Goal: Task Accomplishment & Management: Use online tool/utility

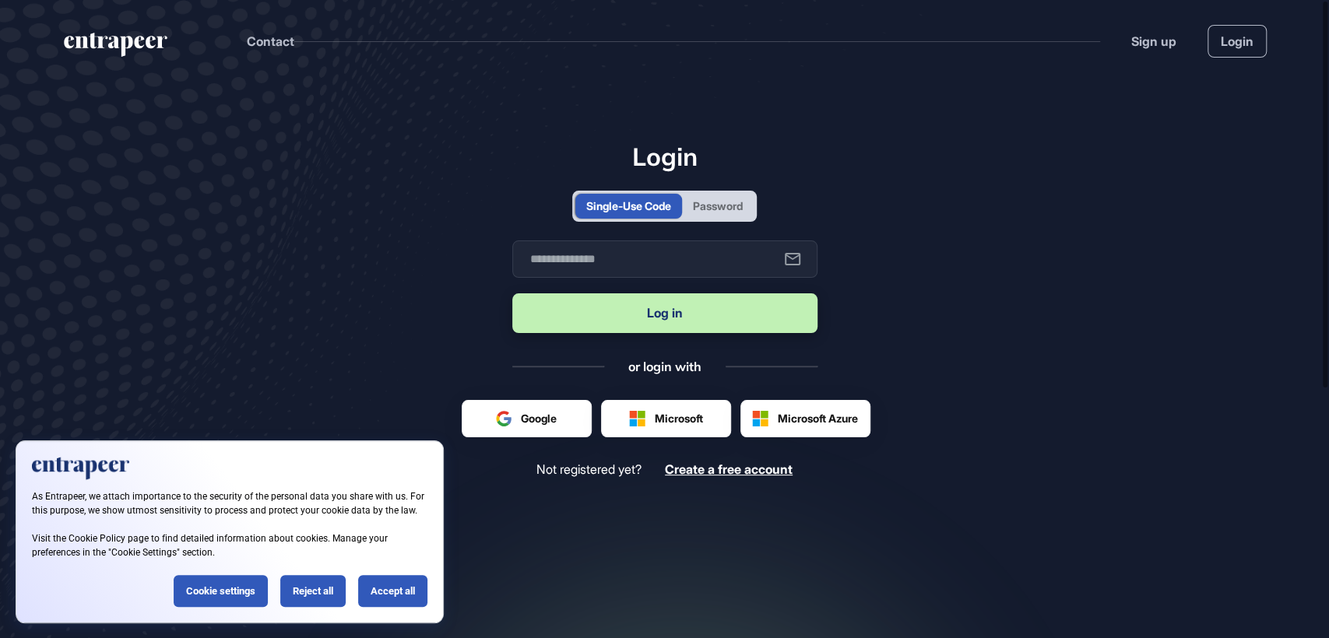
click at [732, 216] on div "Password" at bounding box center [718, 206] width 72 height 25
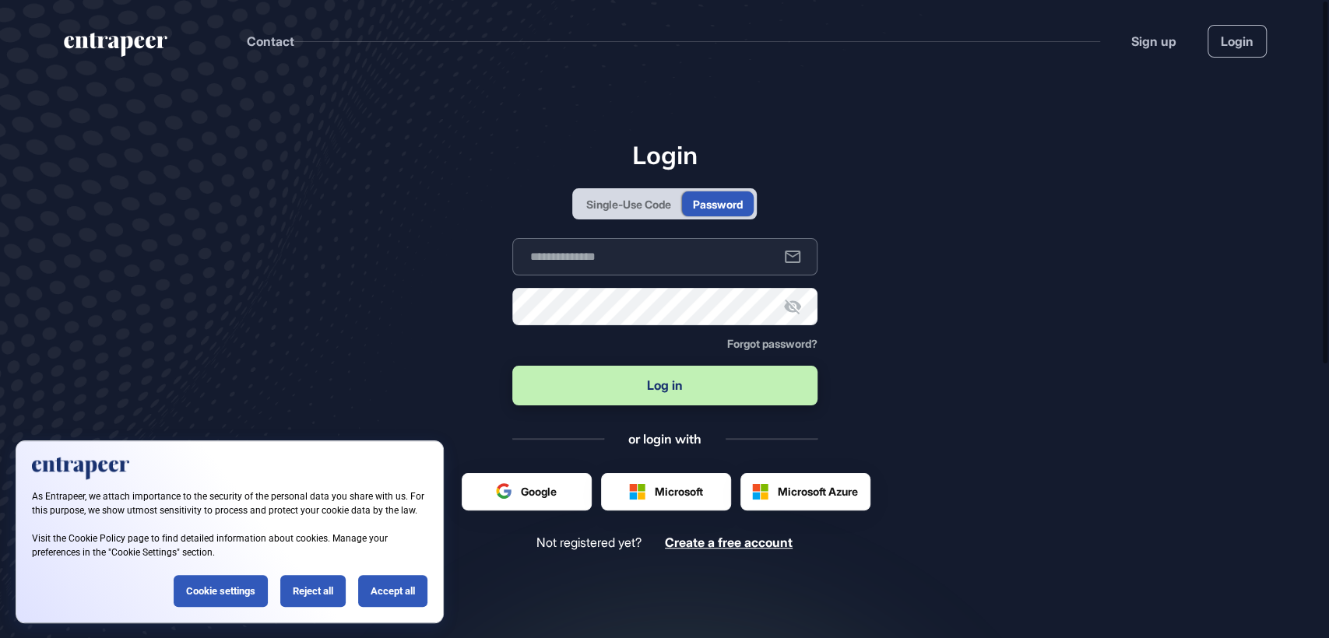
type input "**********"
click at [673, 392] on button "Log in" at bounding box center [664, 386] width 305 height 40
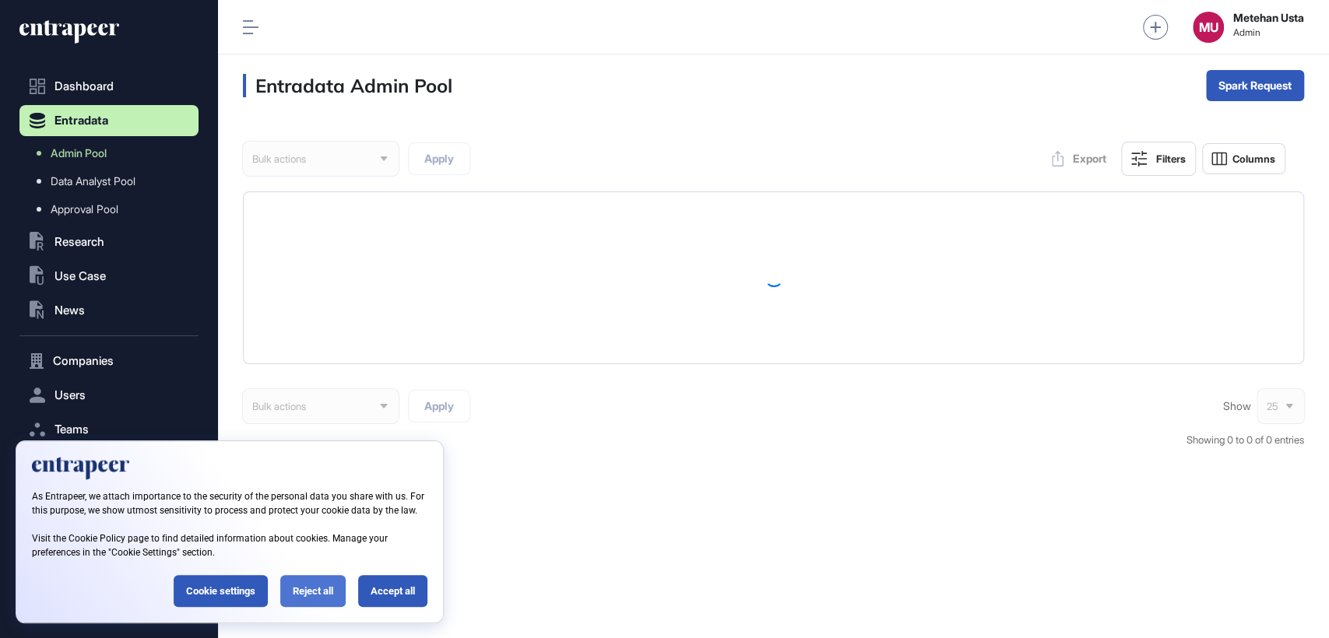
click at [319, 597] on div "Reject all" at bounding box center [312, 591] width 65 height 32
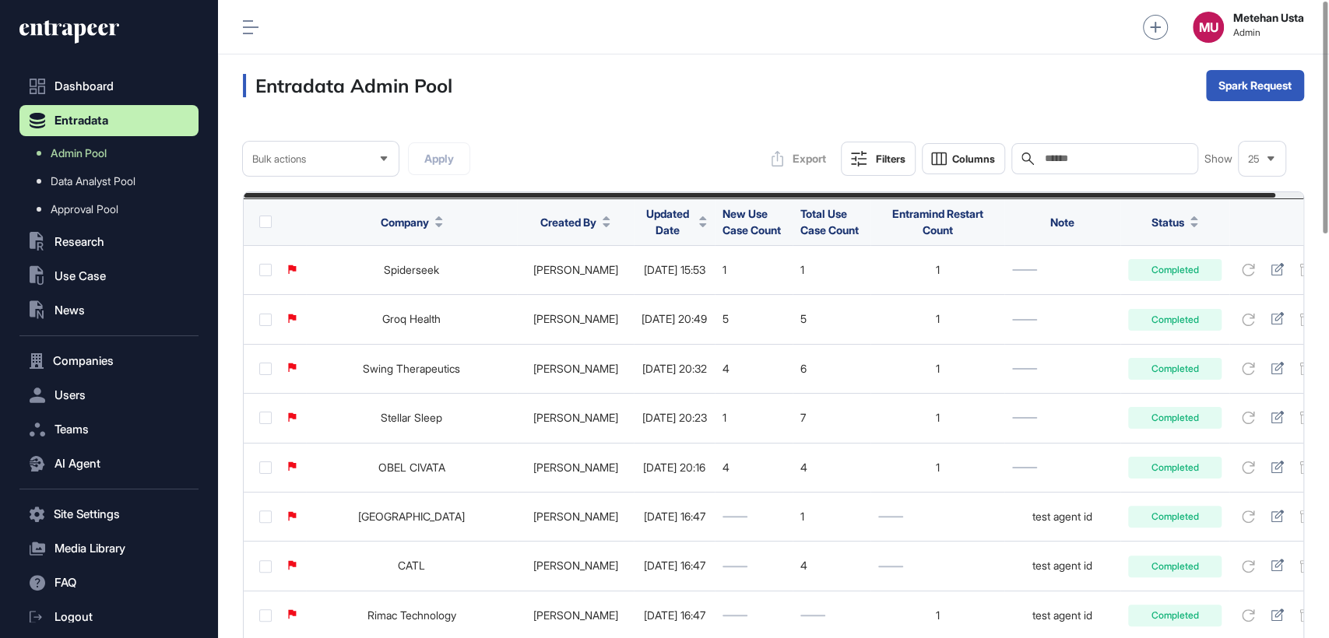
click at [661, 224] on span "Updated Date" at bounding box center [666, 221] width 51 height 33
click at [658, 282] on span "Sort Descending" at bounding box center [675, 286] width 62 height 13
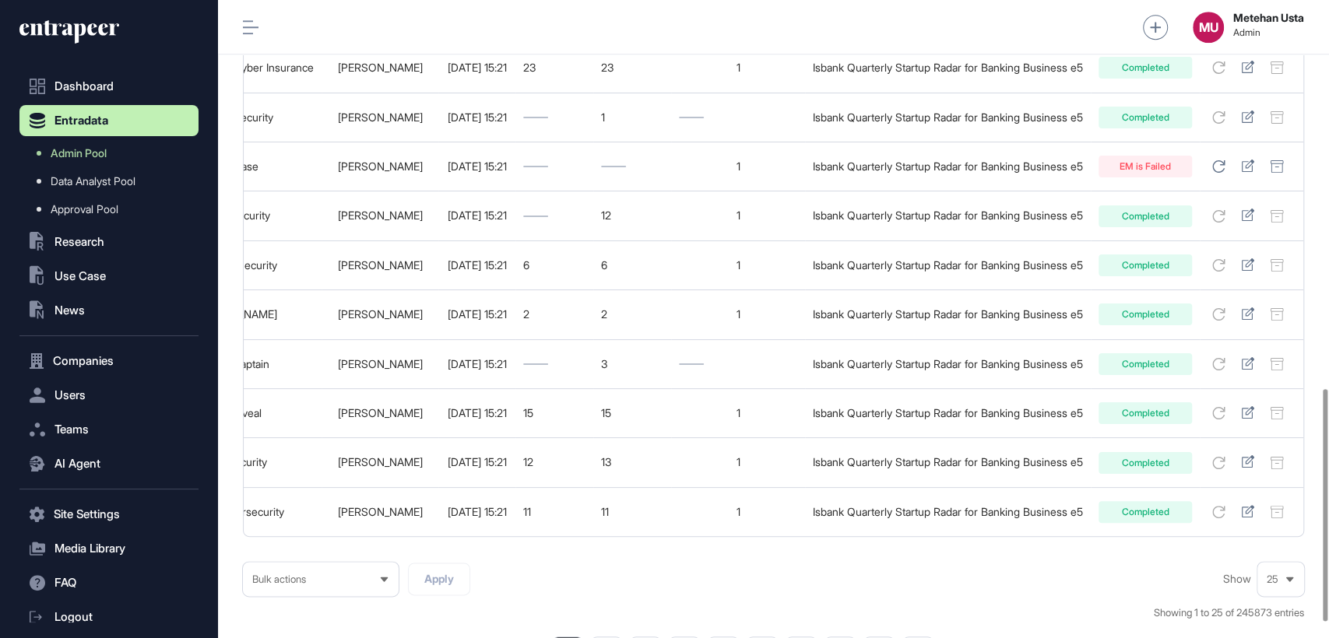
scroll to position [1108, 0]
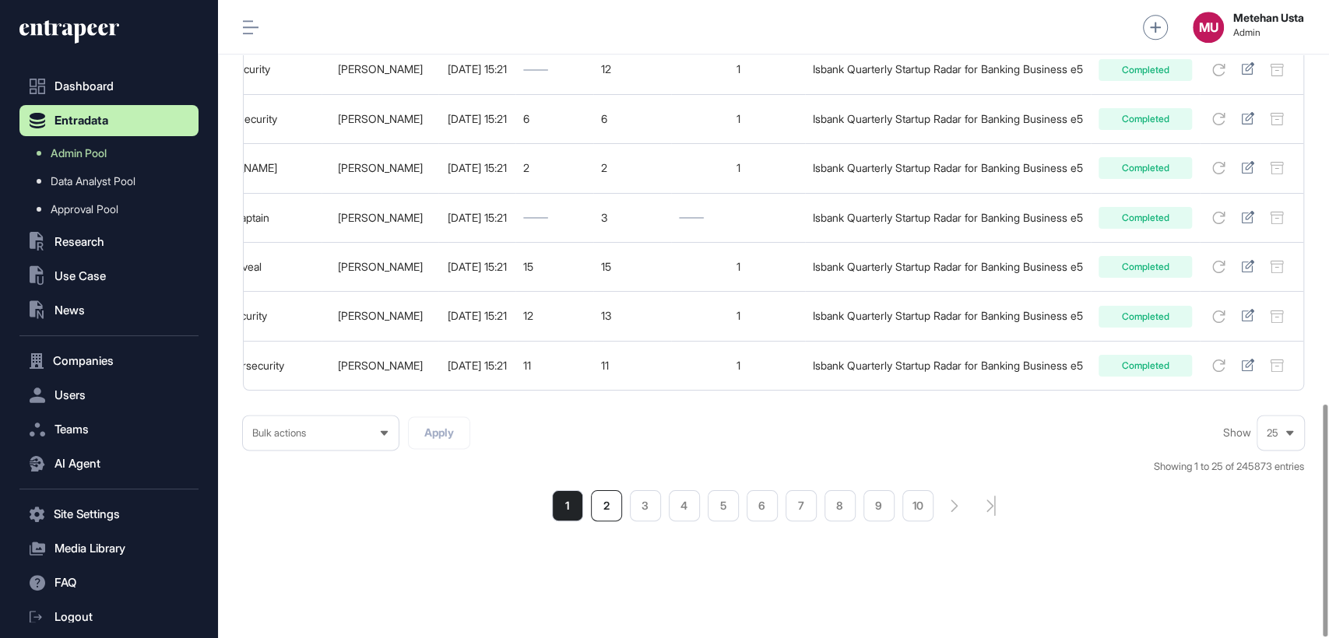
click at [606, 511] on li "2" at bounding box center [606, 505] width 31 height 31
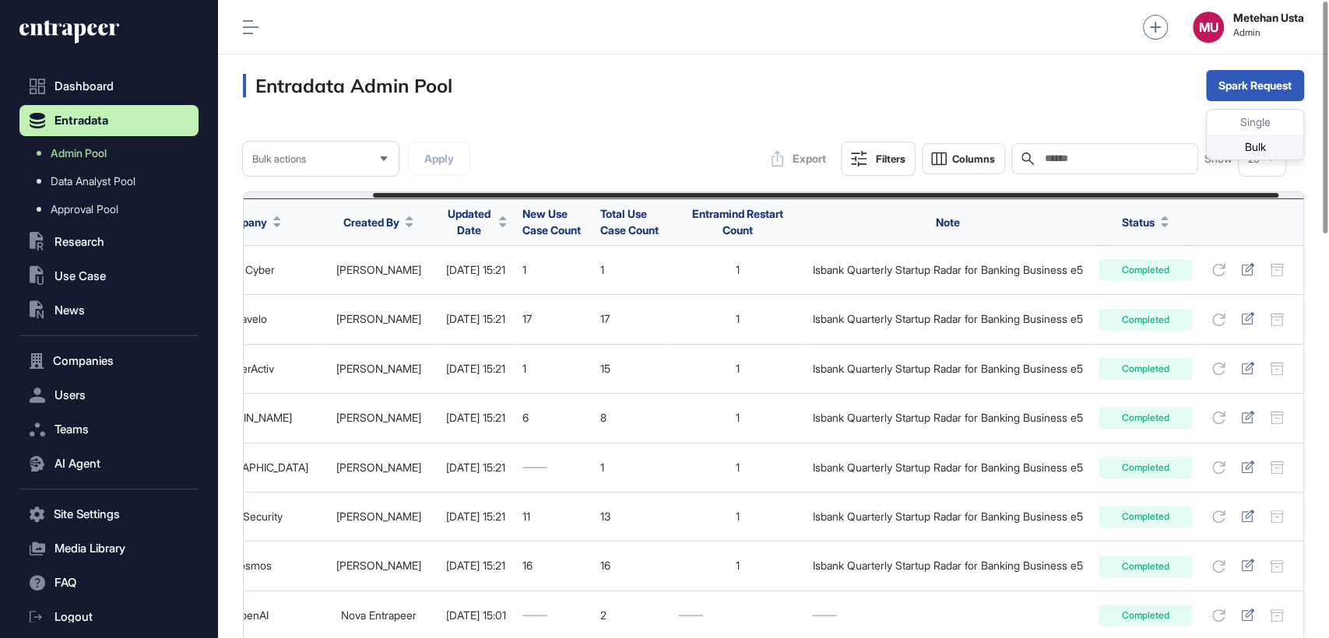
click at [1252, 140] on div "Bulk" at bounding box center [1254, 147] width 97 height 25
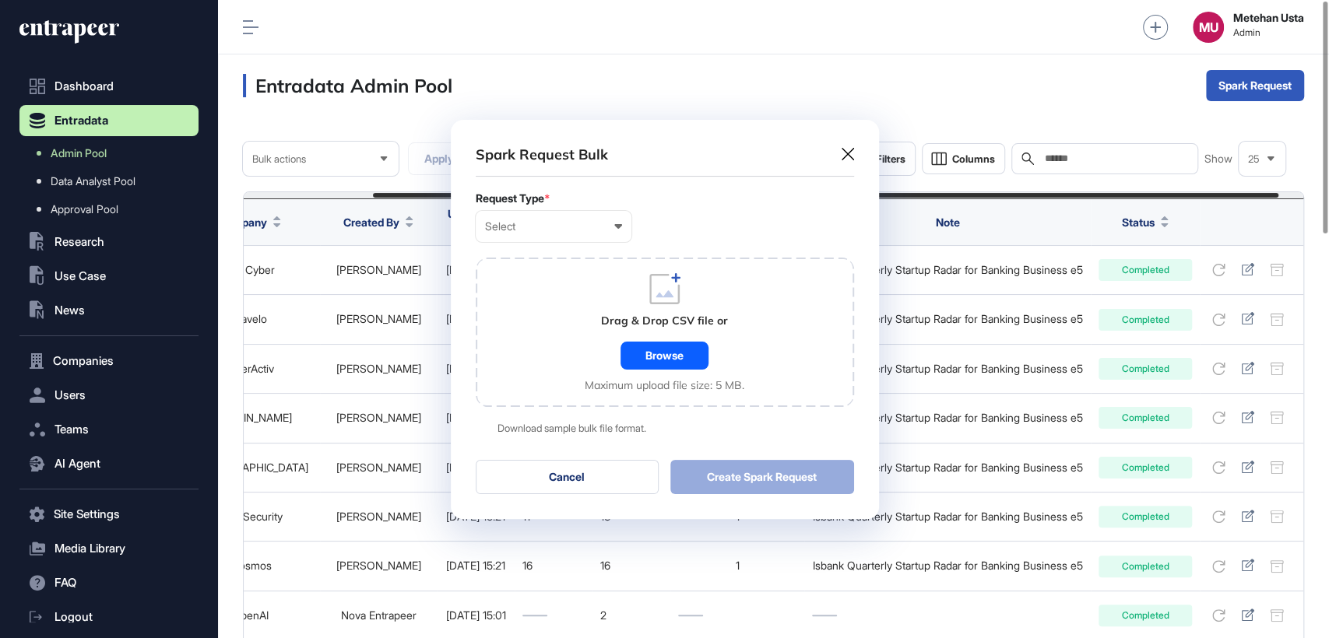
scroll to position [0, 6]
click at [551, 228] on div "Select" at bounding box center [553, 226] width 137 height 12
click at [0, 0] on div "Company" at bounding box center [0, 0] width 0 height 0
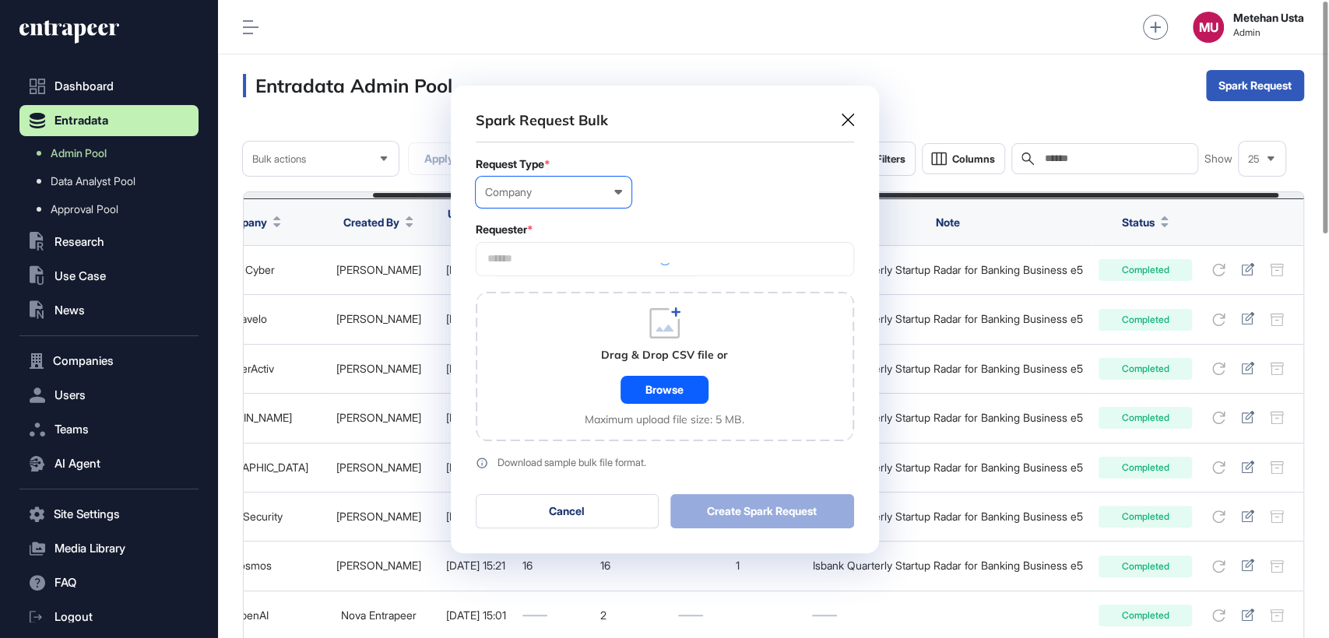
scroll to position [467, 428]
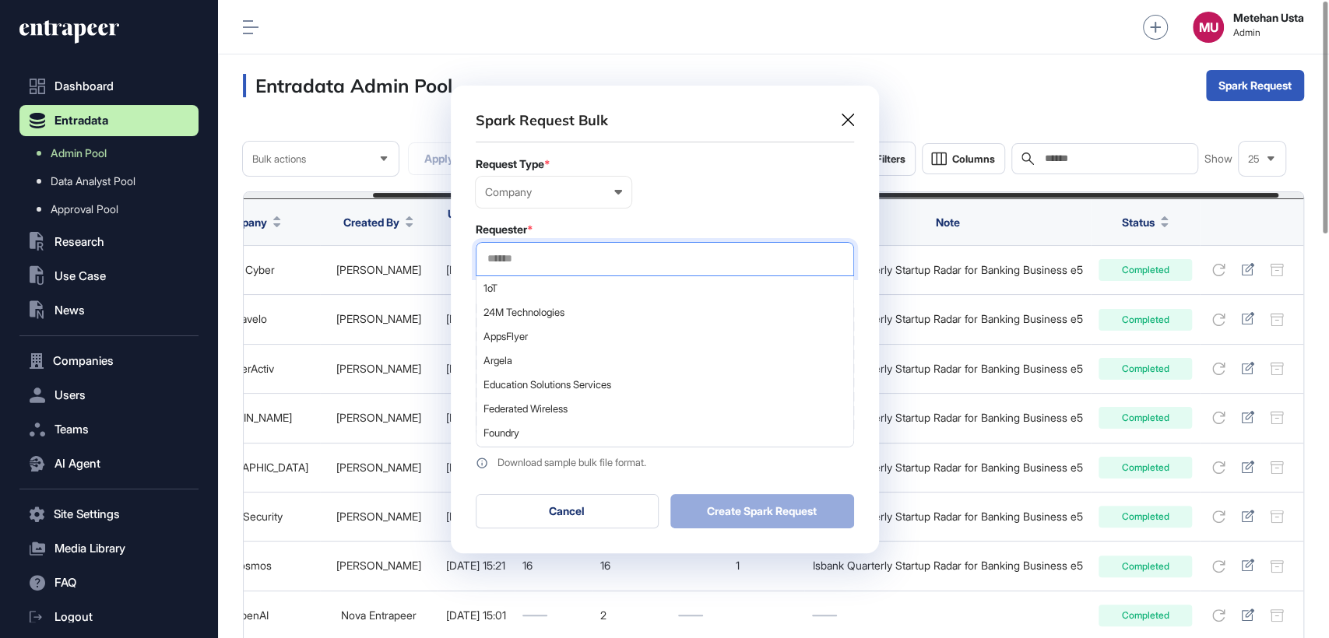
click at [552, 262] on input "text" at bounding box center [665, 258] width 358 height 13
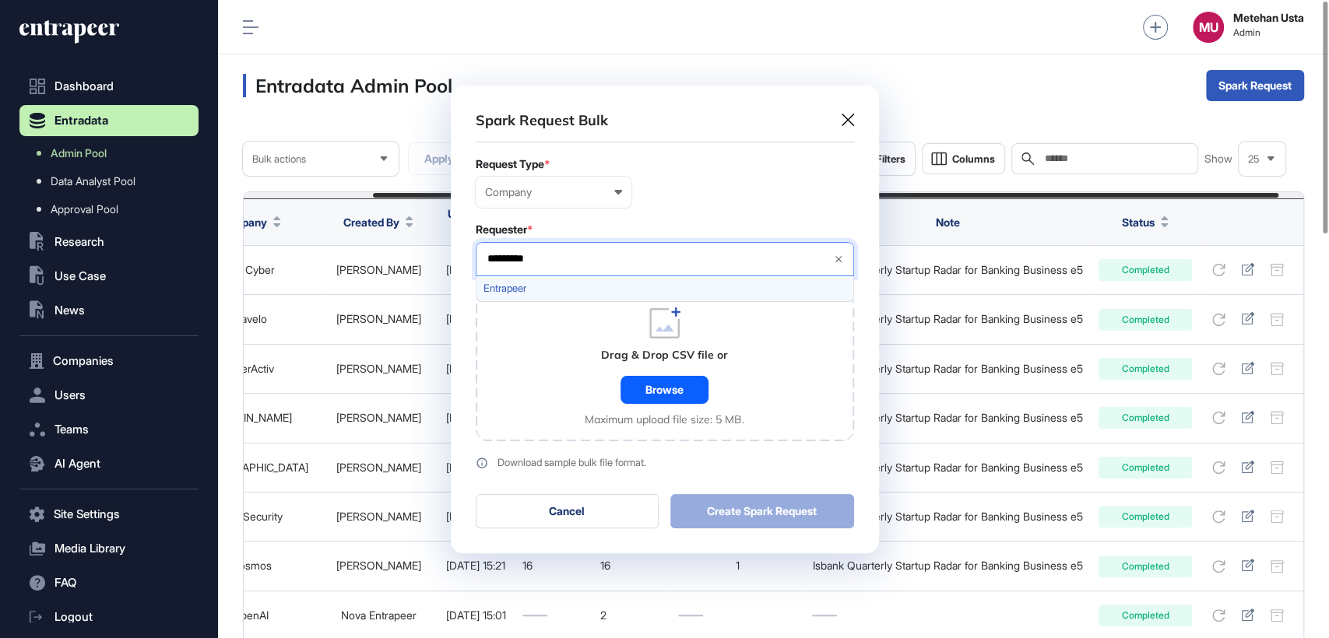
type input "*********"
click at [525, 286] on span "Entrapeer" at bounding box center [663, 289] width 361 height 12
click at [586, 237] on div "Requester * Entrapeer ********* Entrapeer" at bounding box center [665, 249] width 378 height 53
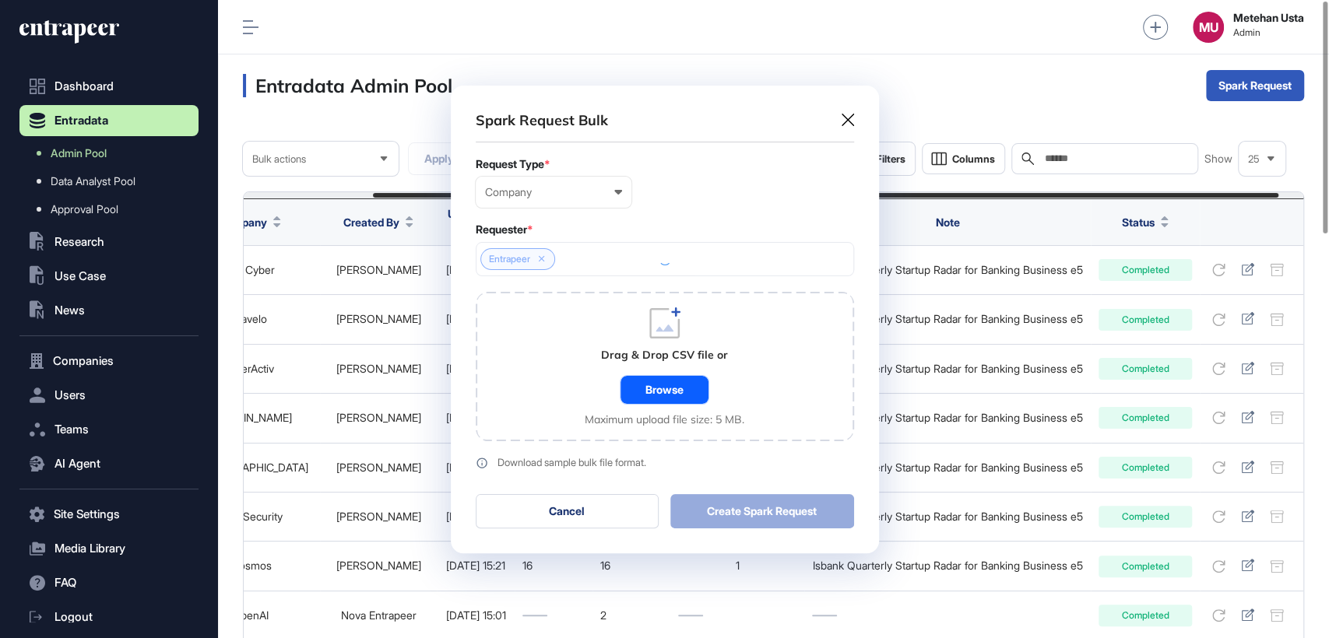
click at [645, 392] on div "Browse" at bounding box center [664, 390] width 88 height 28
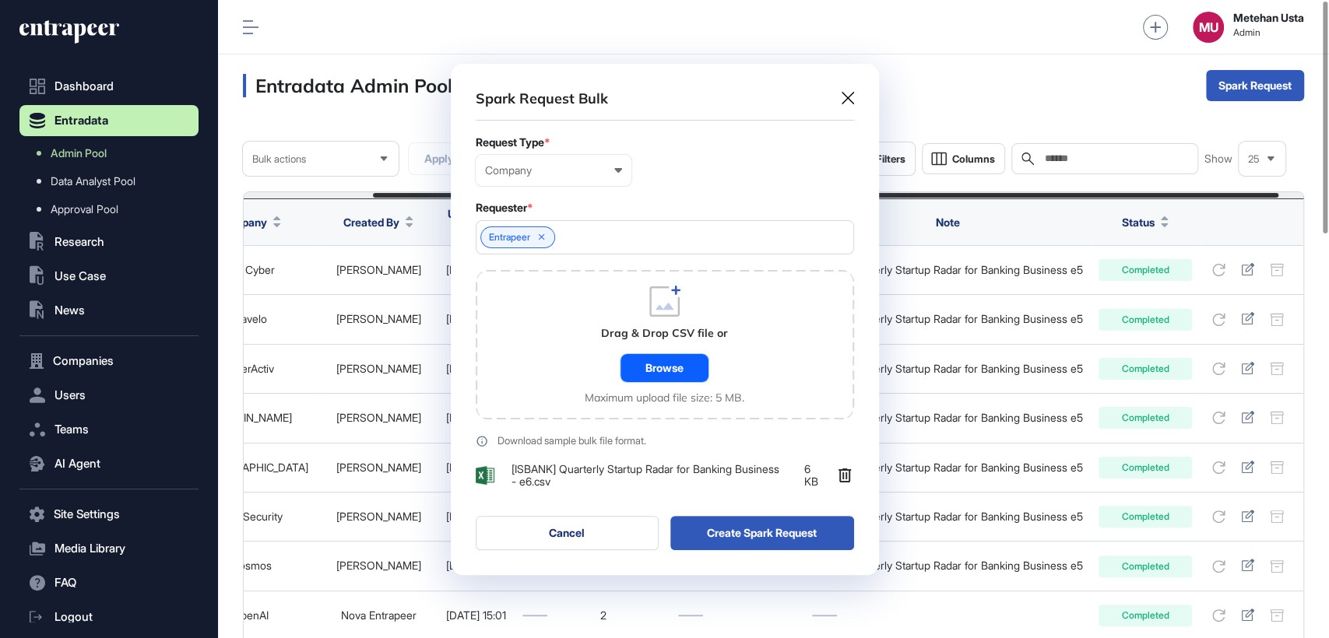
scroll to position [511, 428]
click at [729, 526] on button "Create Spark Request" at bounding box center [762, 533] width 184 height 34
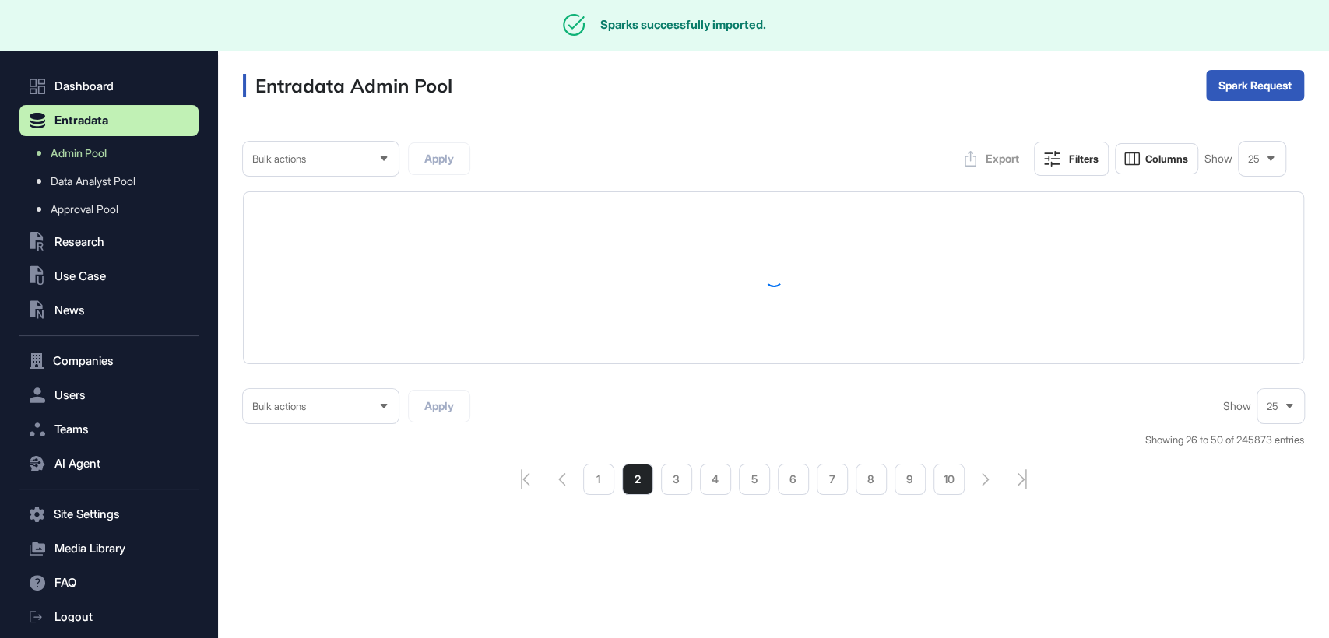
scroll to position [0, 0]
